Goal: Information Seeking & Learning: Find contact information

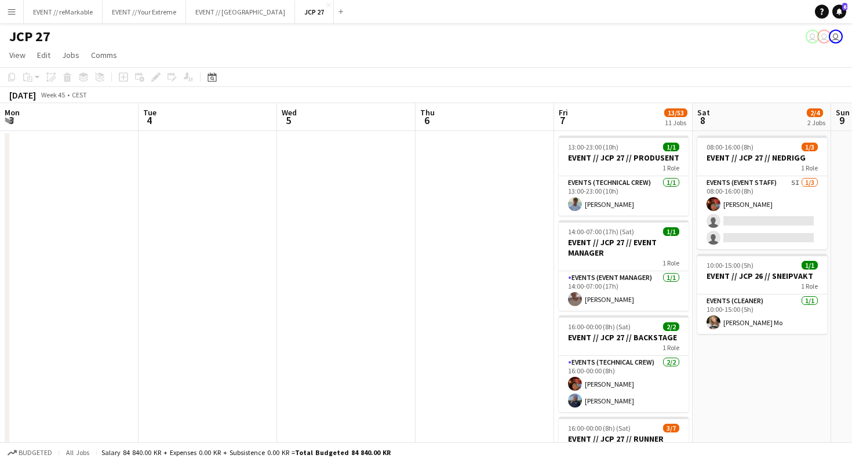
scroll to position [0, 376]
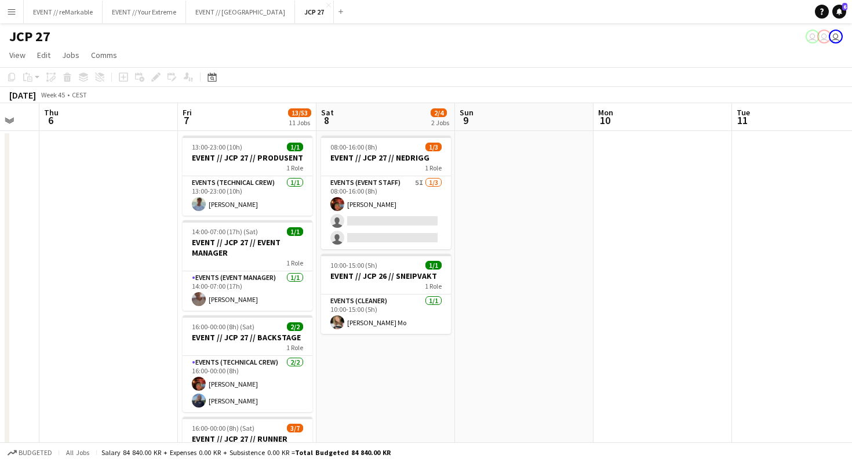
click at [11, 16] on app-icon "Menu" at bounding box center [11, 11] width 9 height 9
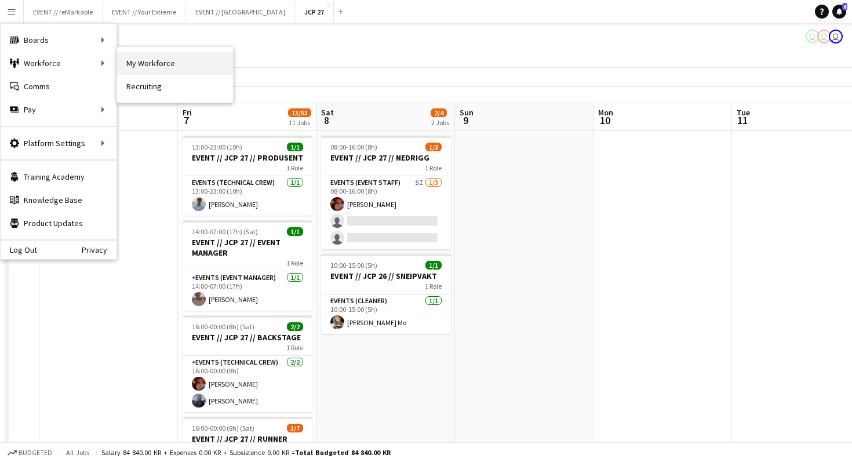
click at [146, 63] on link "My Workforce" at bounding box center [175, 63] width 116 height 23
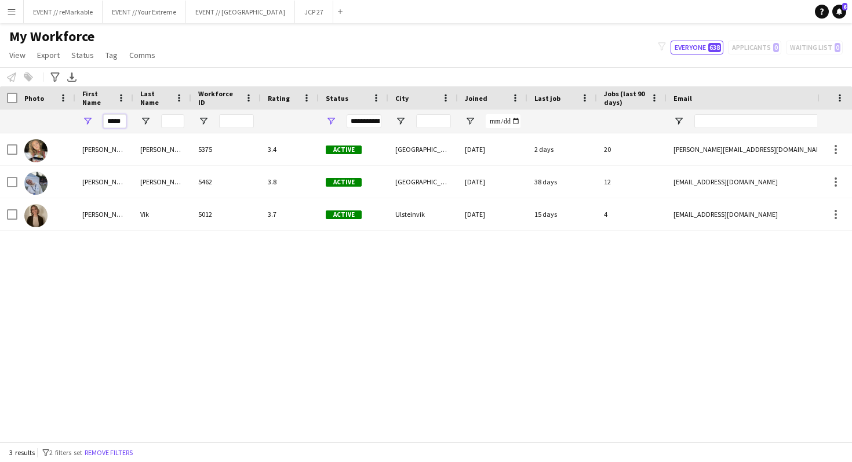
click at [122, 119] on input "*****" at bounding box center [114, 121] width 23 height 14
type input "*"
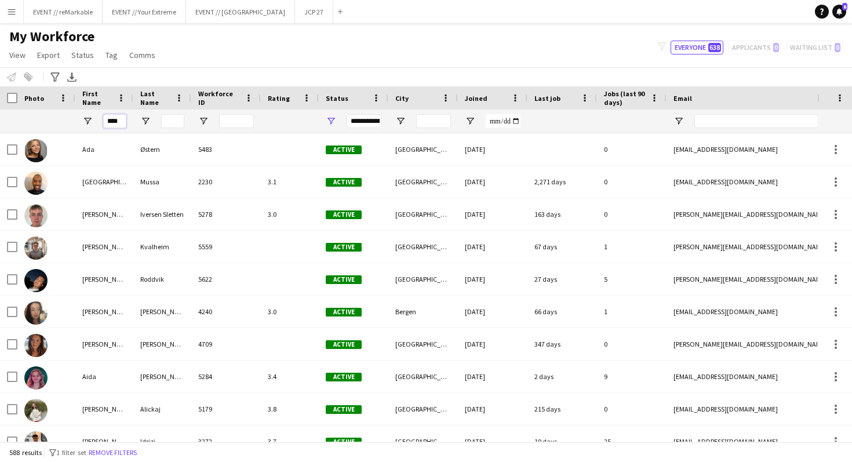
type input "****"
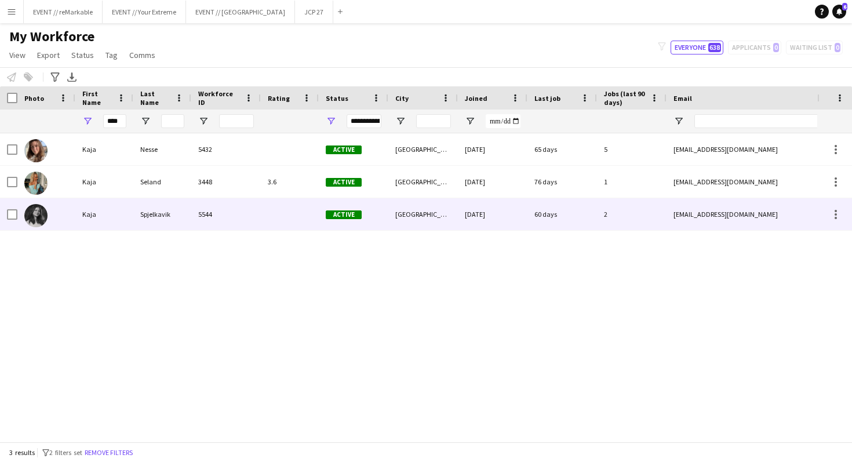
click at [17, 219] on div at bounding box center [46, 214] width 58 height 32
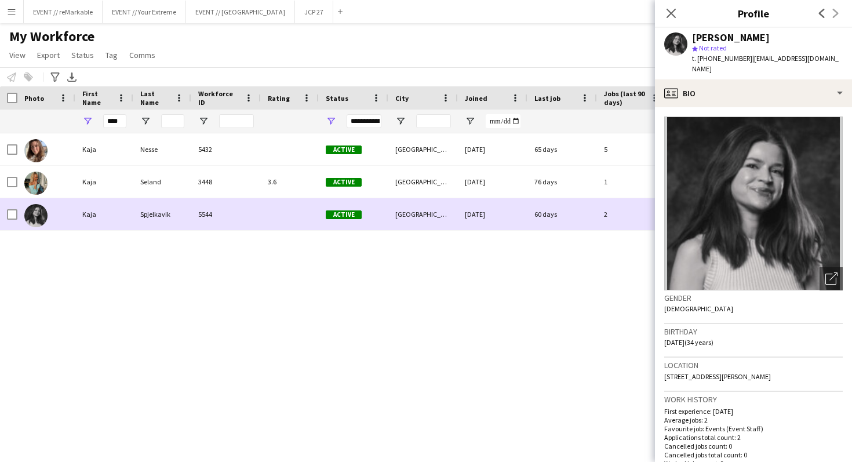
click at [35, 219] on img at bounding box center [35, 215] width 23 height 23
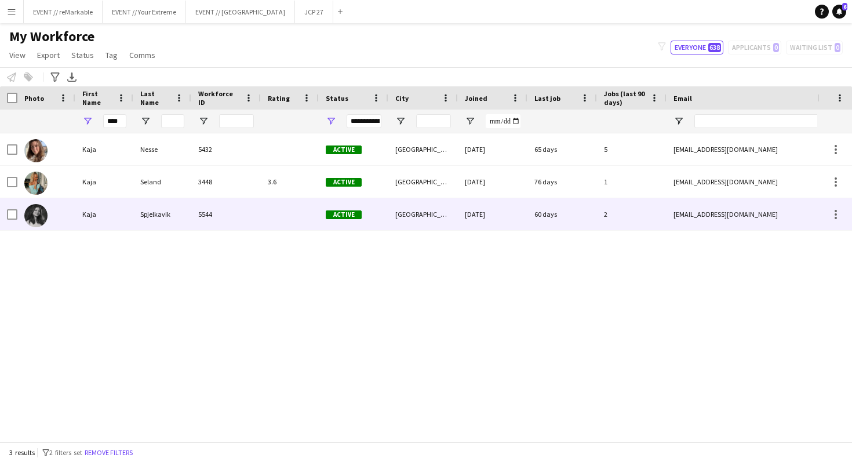
click at [35, 219] on img at bounding box center [35, 215] width 23 height 23
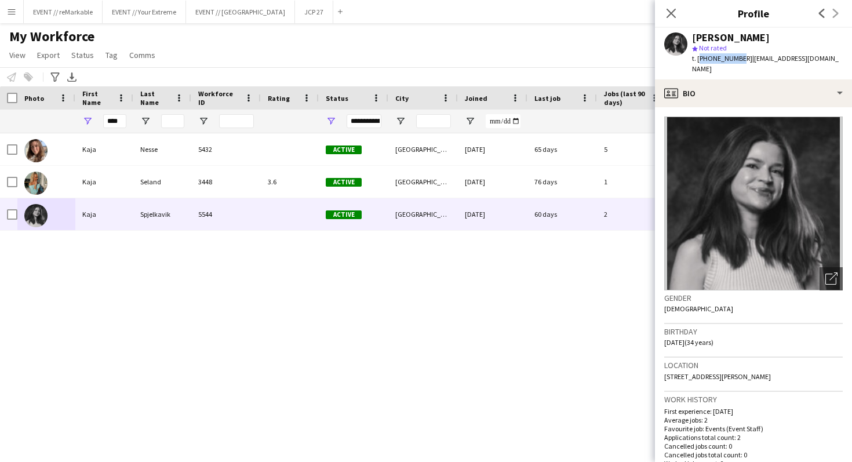
drag, startPoint x: 699, startPoint y: 56, endPoint x: 736, endPoint y: 56, distance: 37.1
click at [736, 56] on span "t. [PHONE_NUMBER]" at bounding box center [722, 58] width 60 height 9
copy span "[PHONE_NUMBER]"
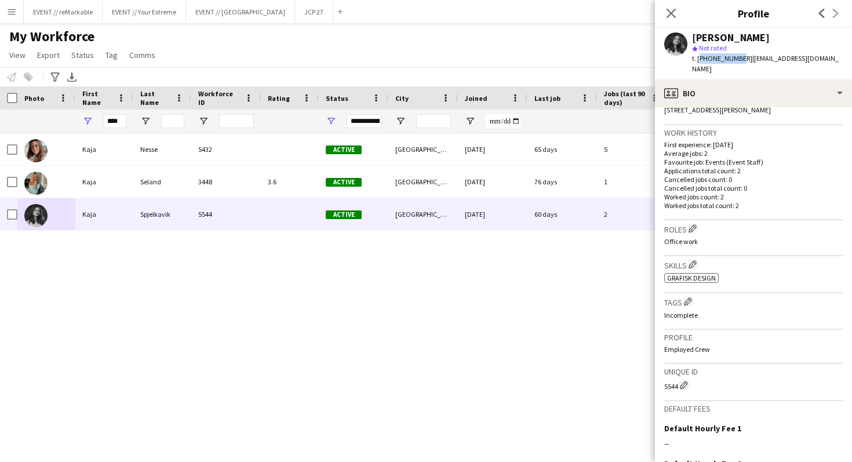
scroll to position [270, 0]
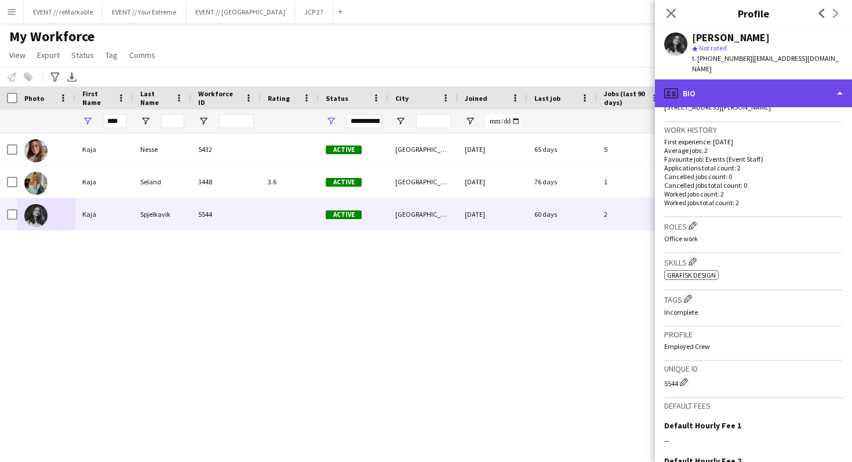
click at [772, 86] on div "profile Bio" at bounding box center [753, 93] width 197 height 28
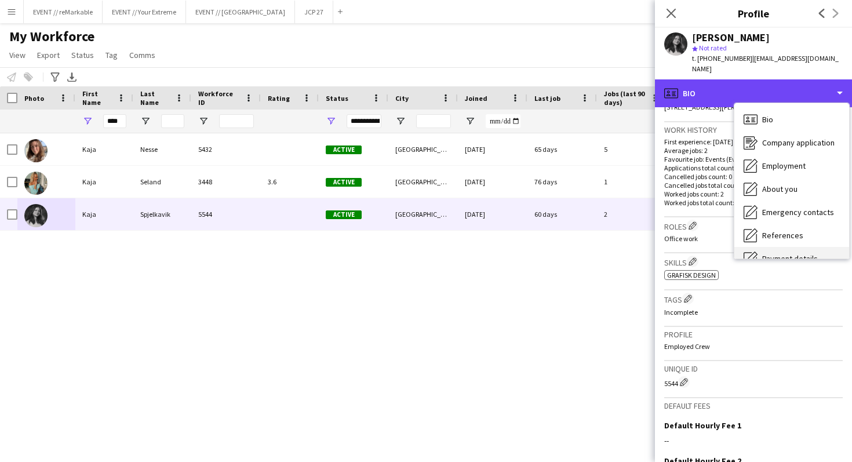
scroll to position [109, 0]
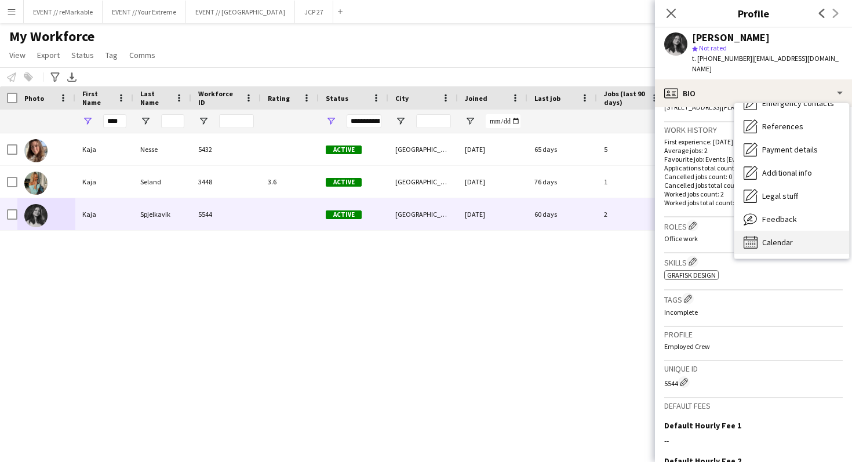
click at [785, 237] on span "Calendar" at bounding box center [778, 242] width 31 height 10
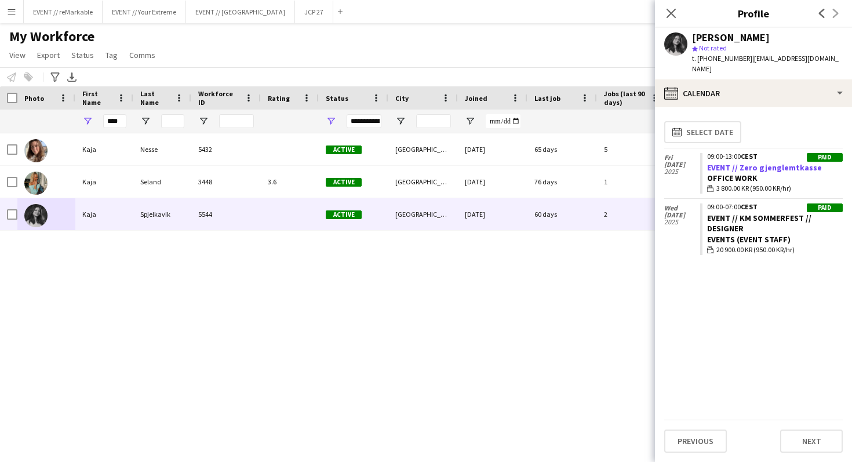
click at [758, 162] on link "EVENT // Zero gjenglemtkasse" at bounding box center [764, 167] width 115 height 10
drag, startPoint x: 740, startPoint y: 58, endPoint x: 823, endPoint y: 57, distance: 82.9
click at [823, 57] on div "[PERSON_NAME] star Not rated t. [PHONE_NUMBER] | [EMAIL_ADDRESS][DOMAIN_NAME]" at bounding box center [753, 54] width 197 height 52
copy span "[EMAIL_ADDRESS][DOMAIN_NAME]"
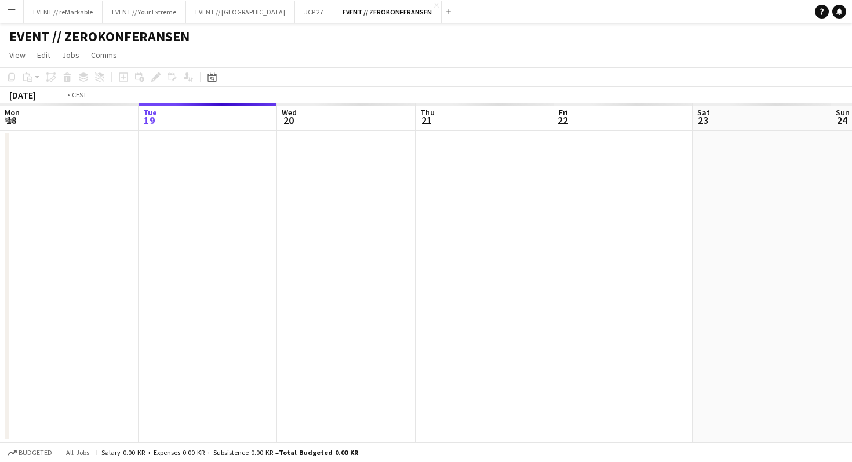
scroll to position [0, 399]
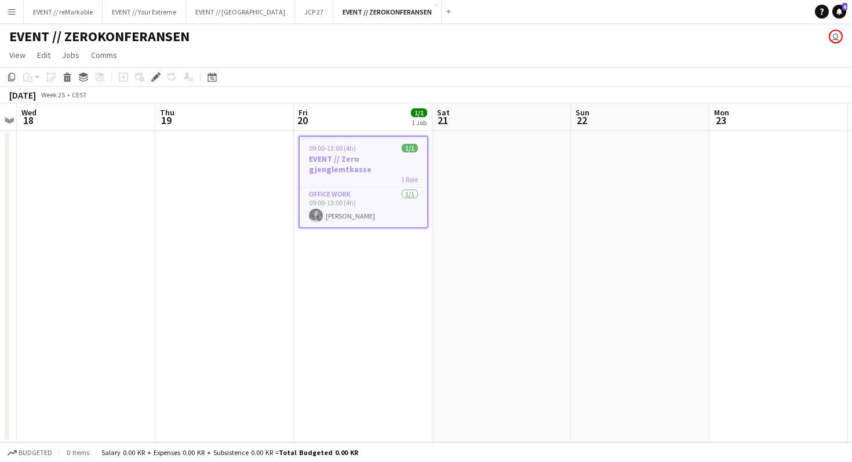
click at [362, 148] on div "09:00-13:00 (4h) 1/1" at bounding box center [364, 148] width 128 height 9
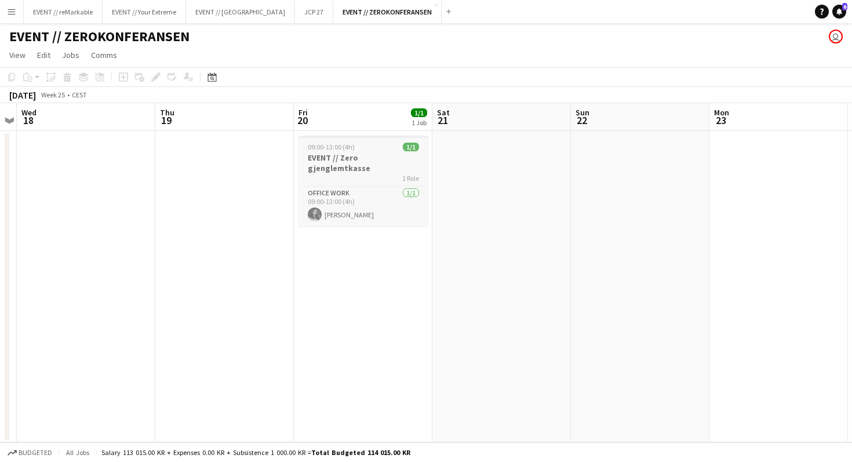
click at [362, 148] on div "09:00-13:00 (4h) 1/1" at bounding box center [364, 147] width 130 height 9
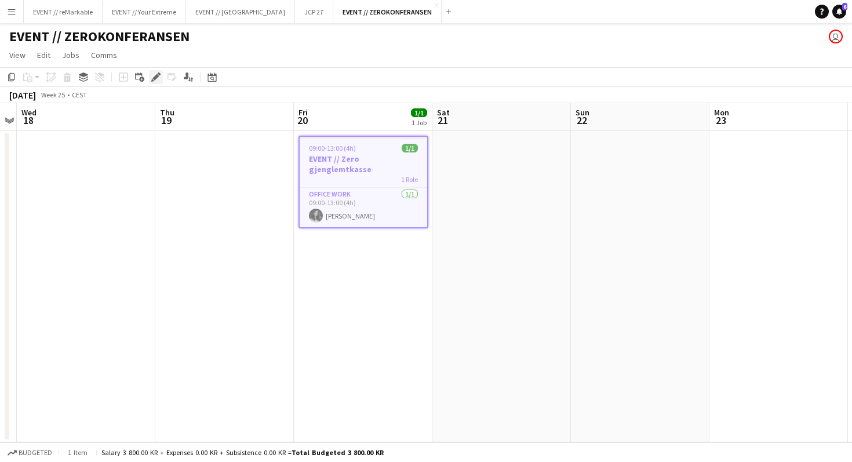
click at [158, 79] on icon "Edit" at bounding box center [155, 76] width 9 height 9
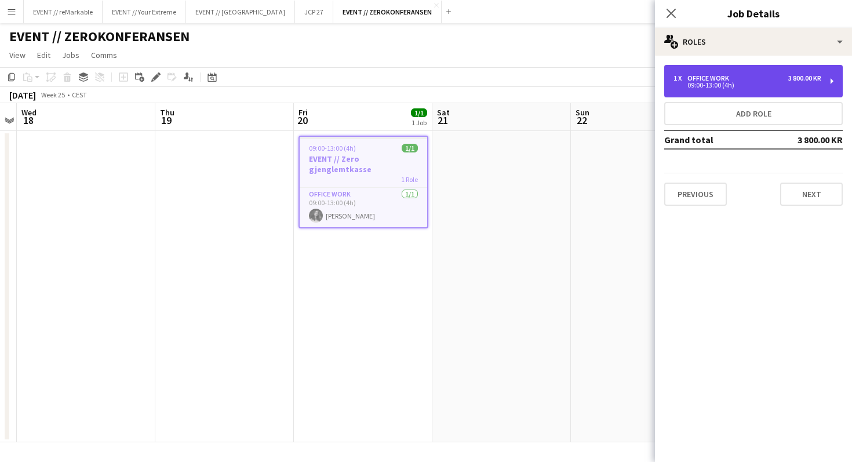
click at [766, 89] on div "1 x Office work 3 800.00 KR 09:00-13:00 (4h)" at bounding box center [754, 81] width 179 height 32
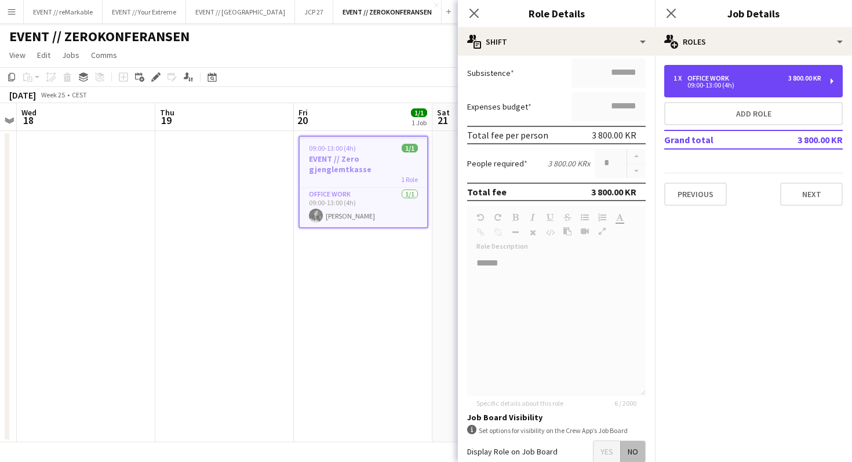
scroll to position [314, 0]
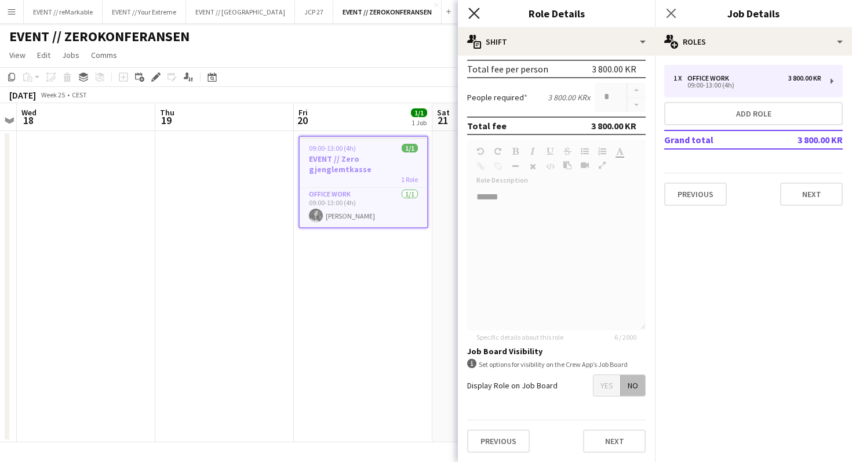
click at [476, 15] on icon "Close pop-in" at bounding box center [474, 13] width 11 height 11
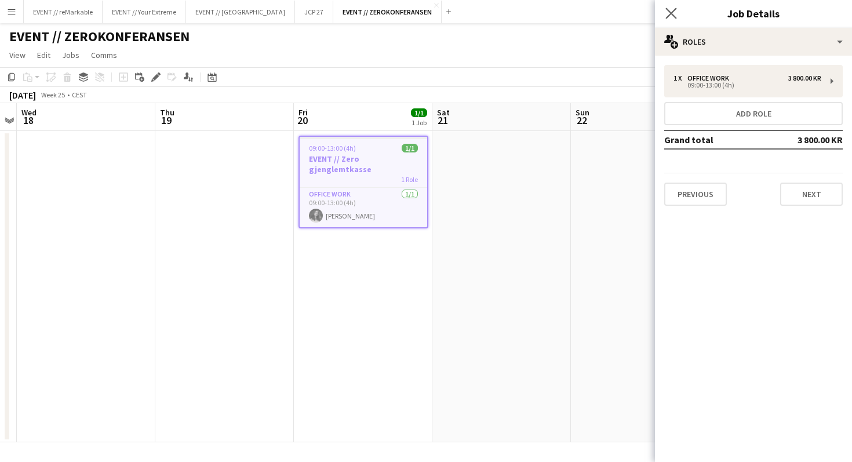
click at [676, 7] on app-icon "Close pop-in" at bounding box center [671, 13] width 17 height 17
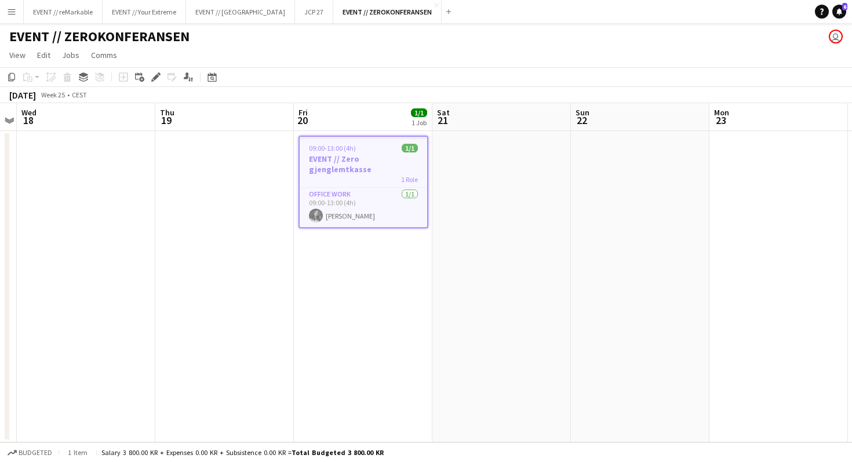
click at [517, 48] on app-page-menu "View Day view expanded Day view collapsed Month view Date picker Jump to today …" at bounding box center [426, 56] width 852 height 22
